Goal: Check status: Check status

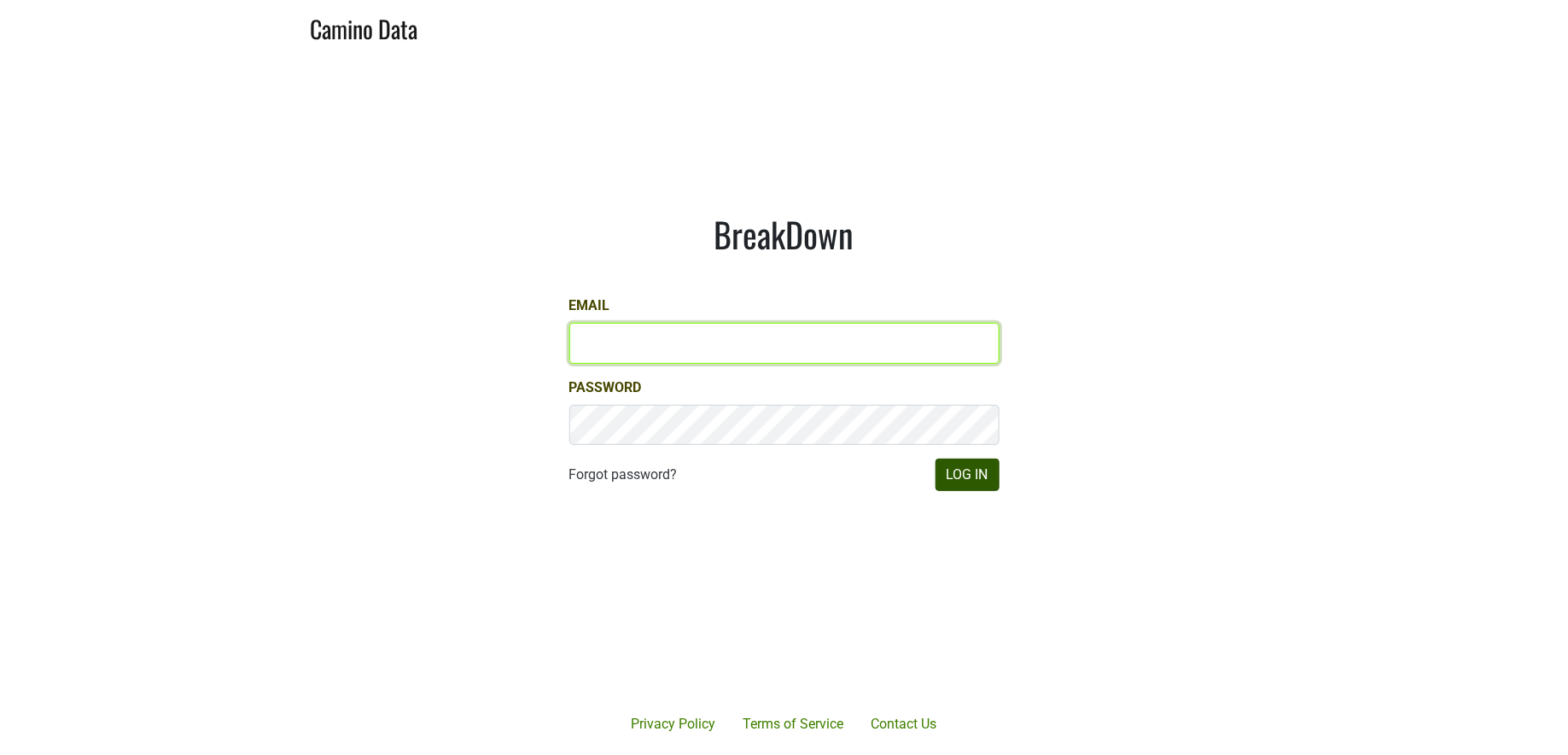
type input "[PERSON_NAME][EMAIL_ADDRESS][DOMAIN_NAME]"
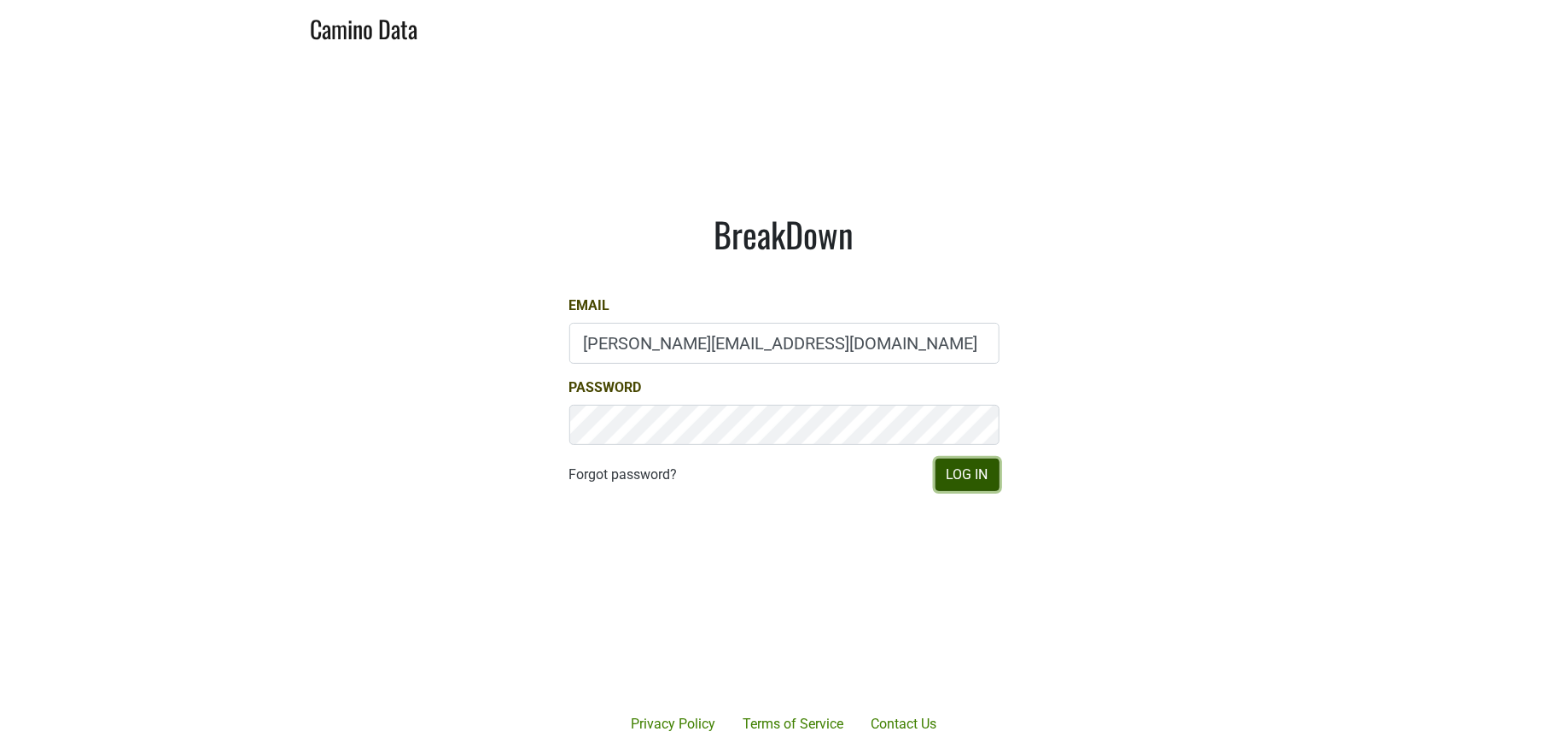
click at [959, 471] on button "Log In" at bounding box center [967, 475] width 64 height 32
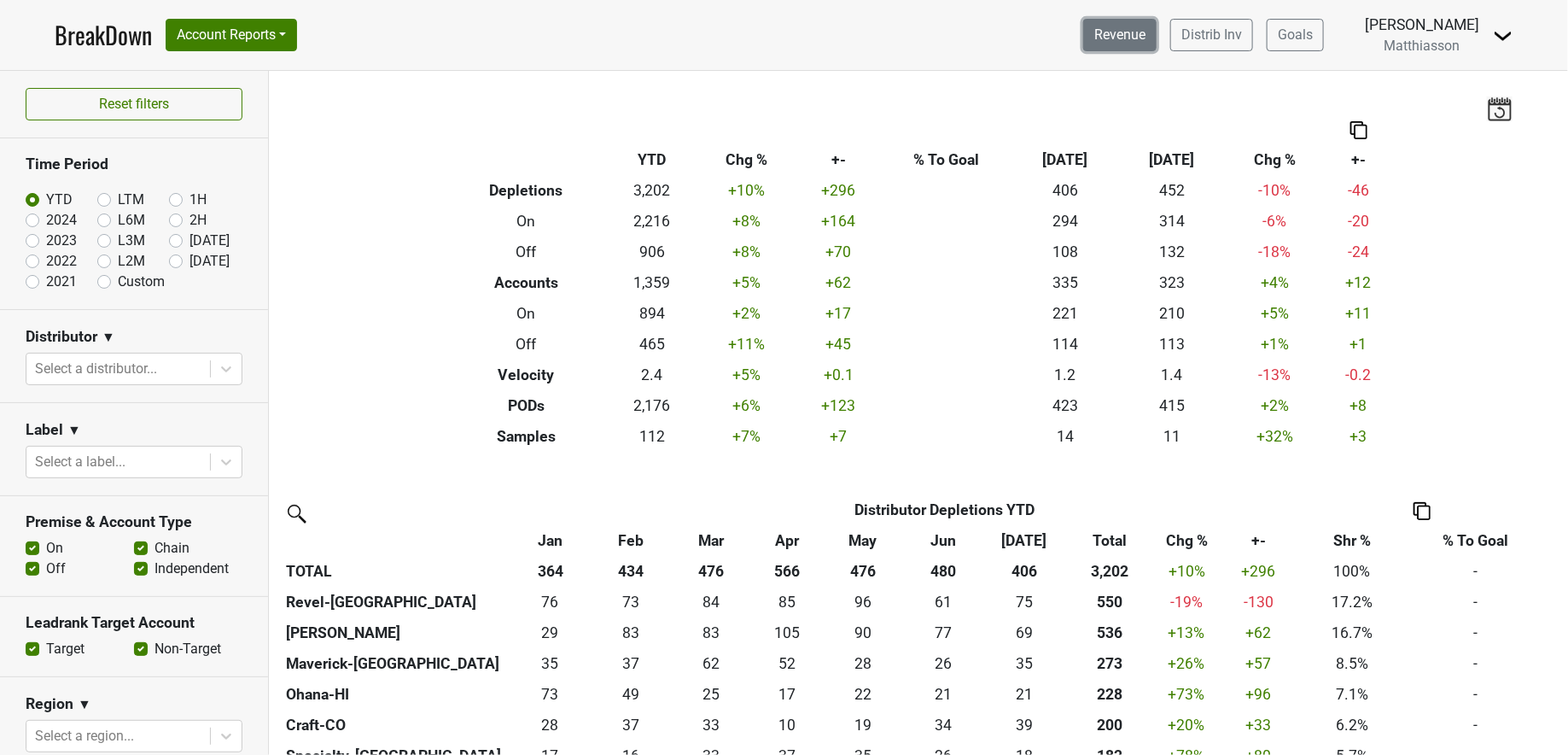
click at [1144, 36] on link "Revenue" at bounding box center [1120, 34] width 74 height 32
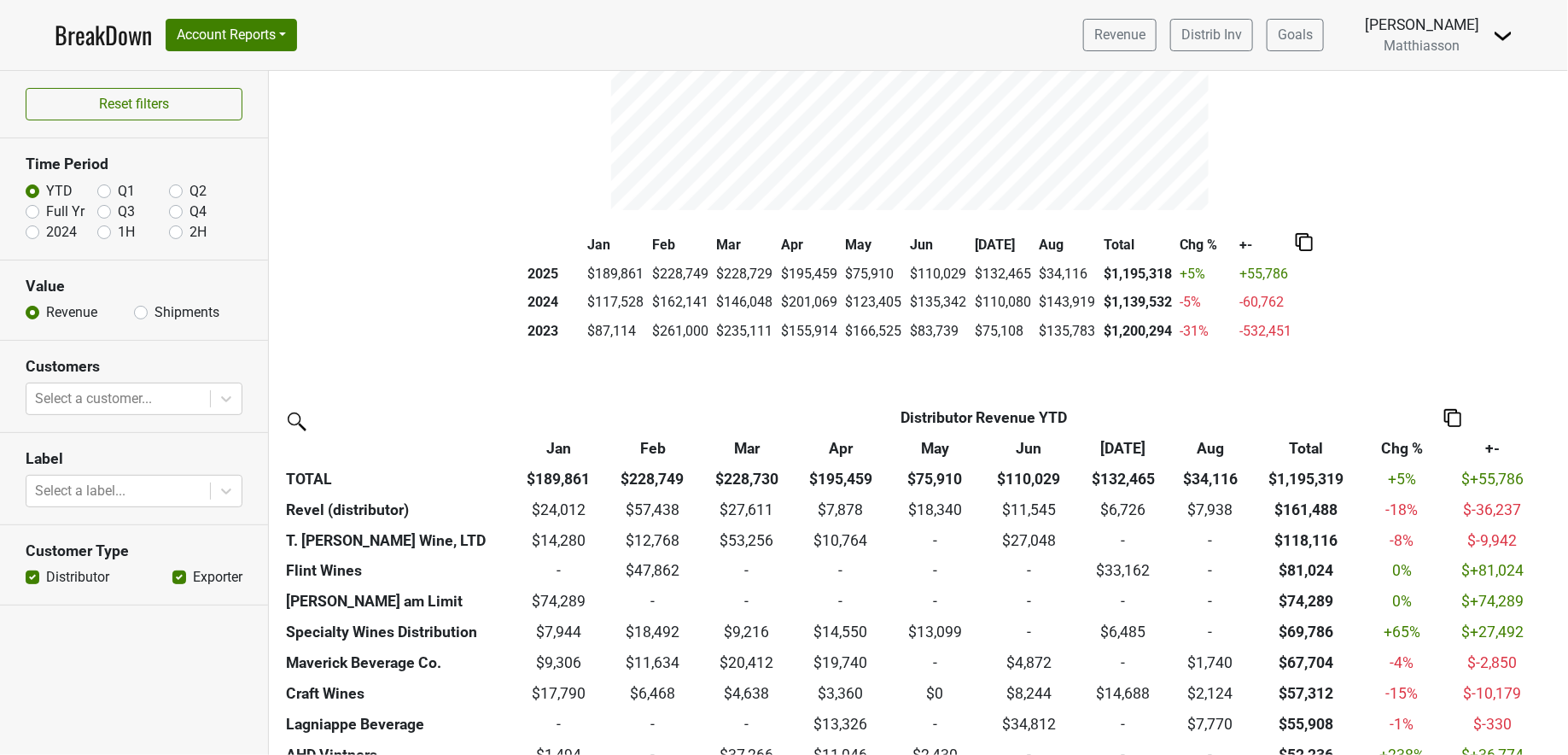
scroll to position [219, 0]
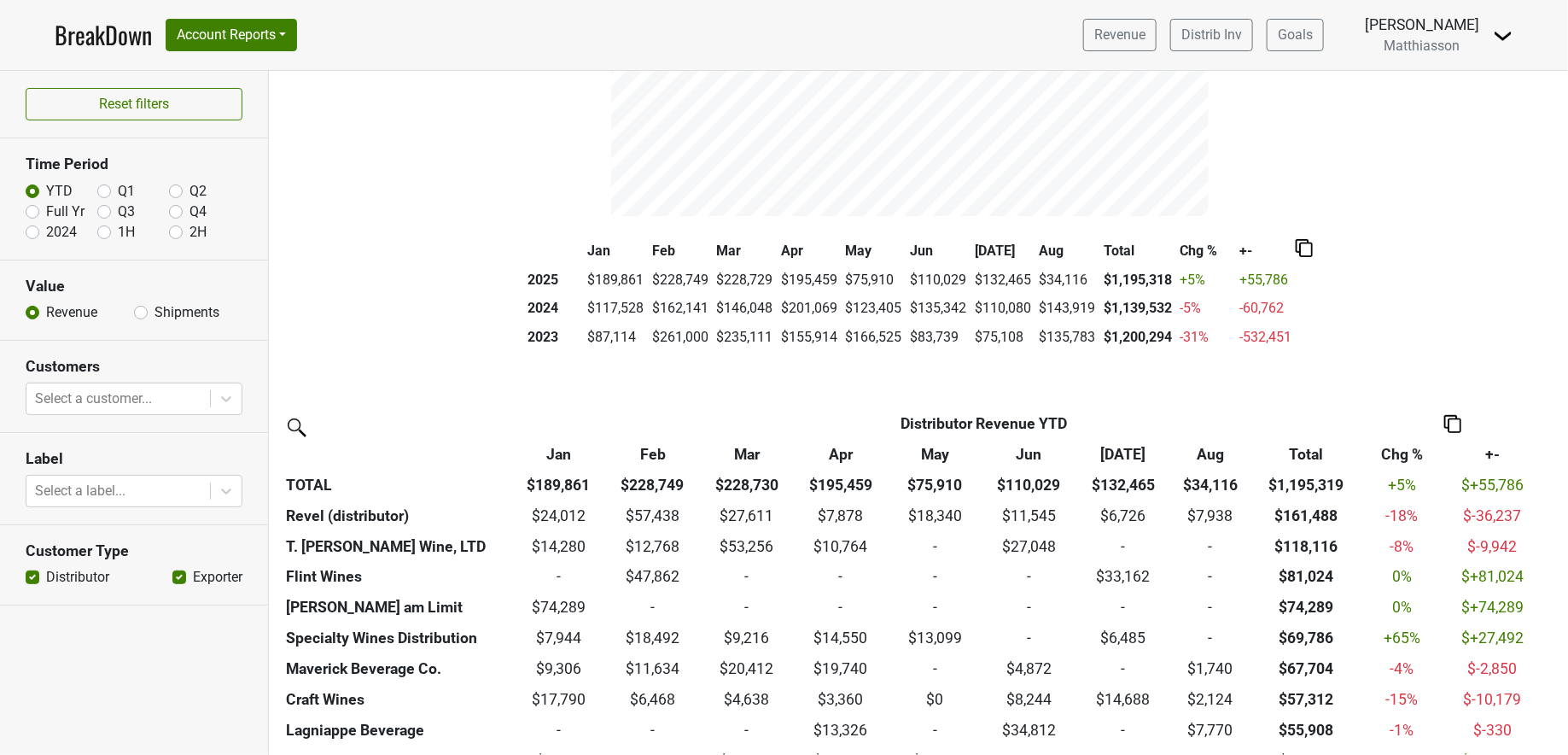
click at [46, 228] on label "2024" at bounding box center [61, 231] width 30 height 21
click at [31, 228] on input "2024" at bounding box center [32, 229] width 14 height 17
radio input "true"
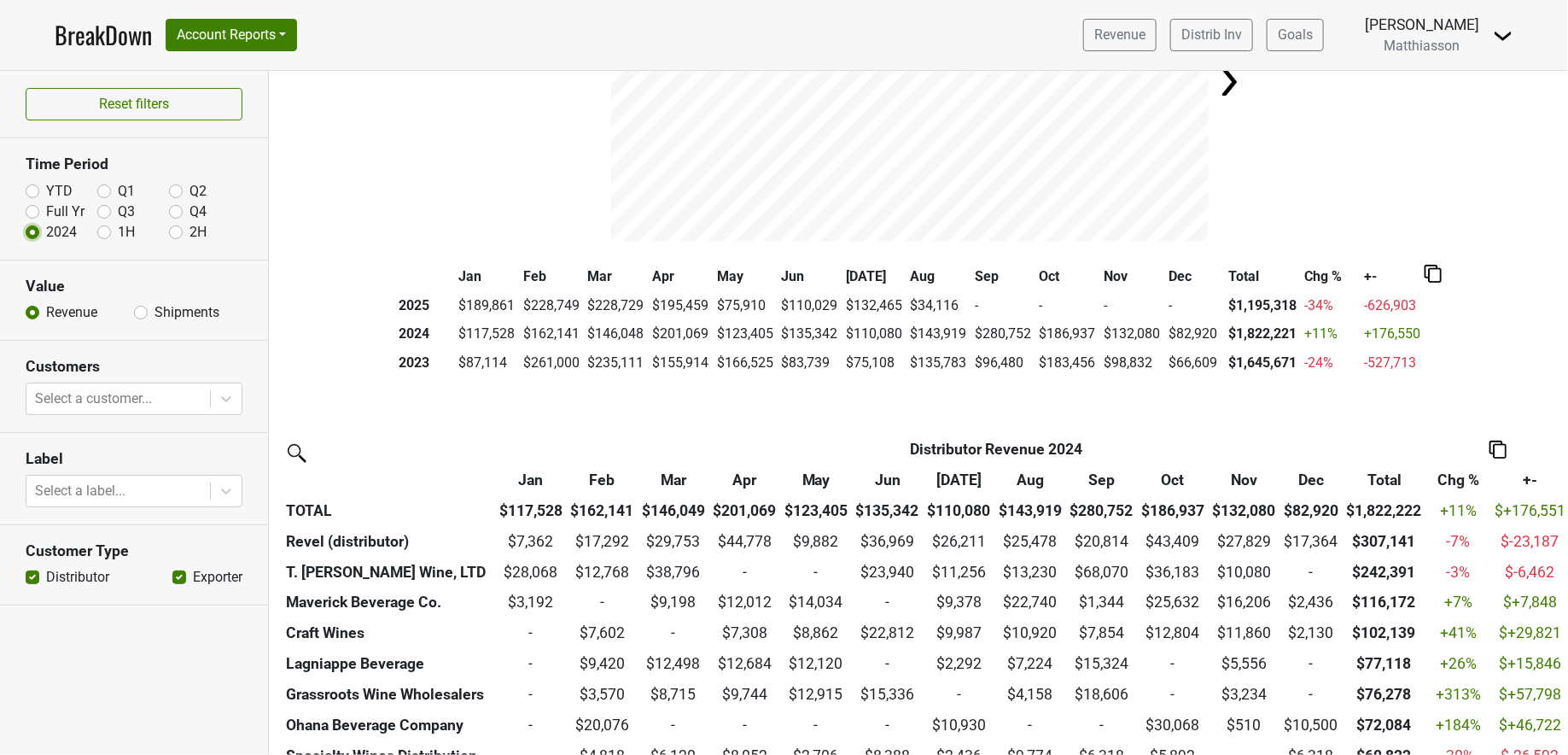
scroll to position [181, 0]
